Goal: Find specific page/section: Find specific page/section

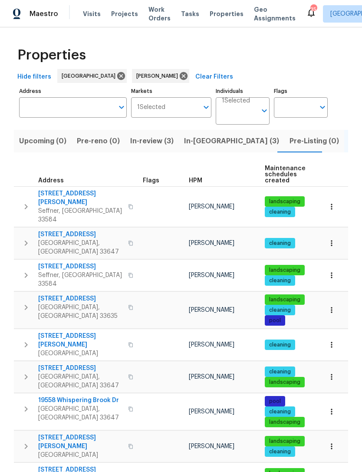
click at [91, 364] on span "[STREET_ADDRESS]" at bounding box center [80, 368] width 85 height 9
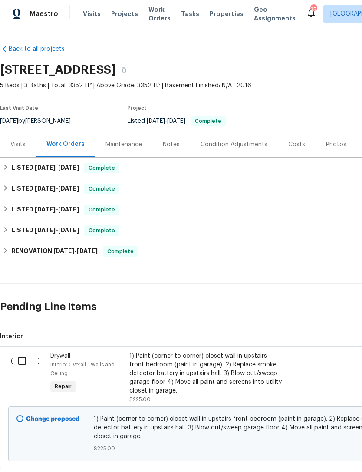
click at [177, 377] on div "1) Paint (corner to corner) closet wall in upstairs front bedroom (paint in gar…" at bounding box center [206, 373] width 153 height 43
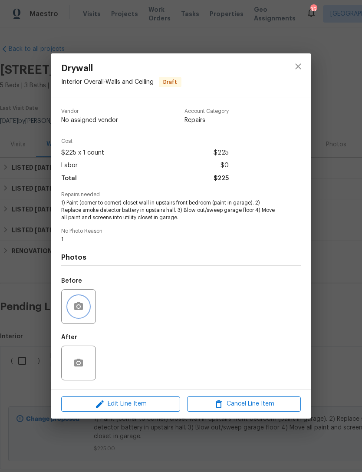
click at [82, 307] on icon "button" at bounding box center [78, 306] width 9 height 8
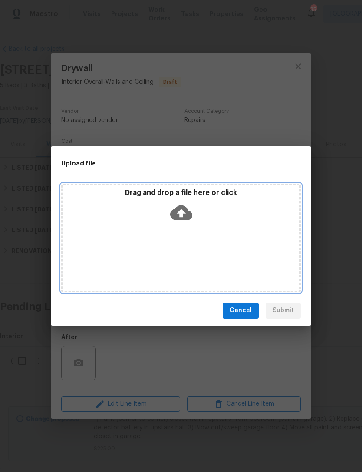
click at [189, 190] on p "Drag and drop a file here or click" at bounding box center [181, 193] width 237 height 9
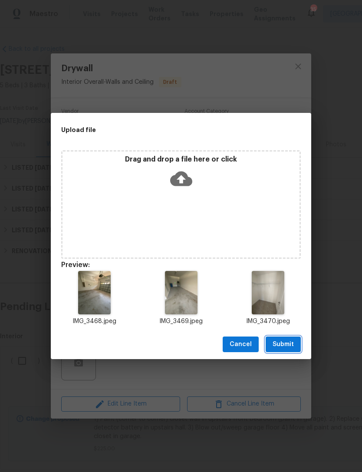
click at [285, 352] on button "Submit" at bounding box center [283, 345] width 35 height 16
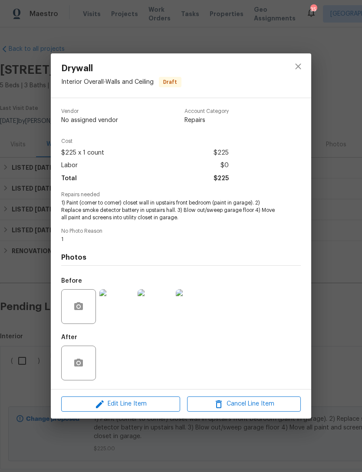
click at [352, 255] on div "Drywall Interior Overall - Walls and Ceiling Draft Vendor No assigned vendor Ac…" at bounding box center [181, 236] width 362 height 472
